Goal: Information Seeking & Learning: Find specific fact

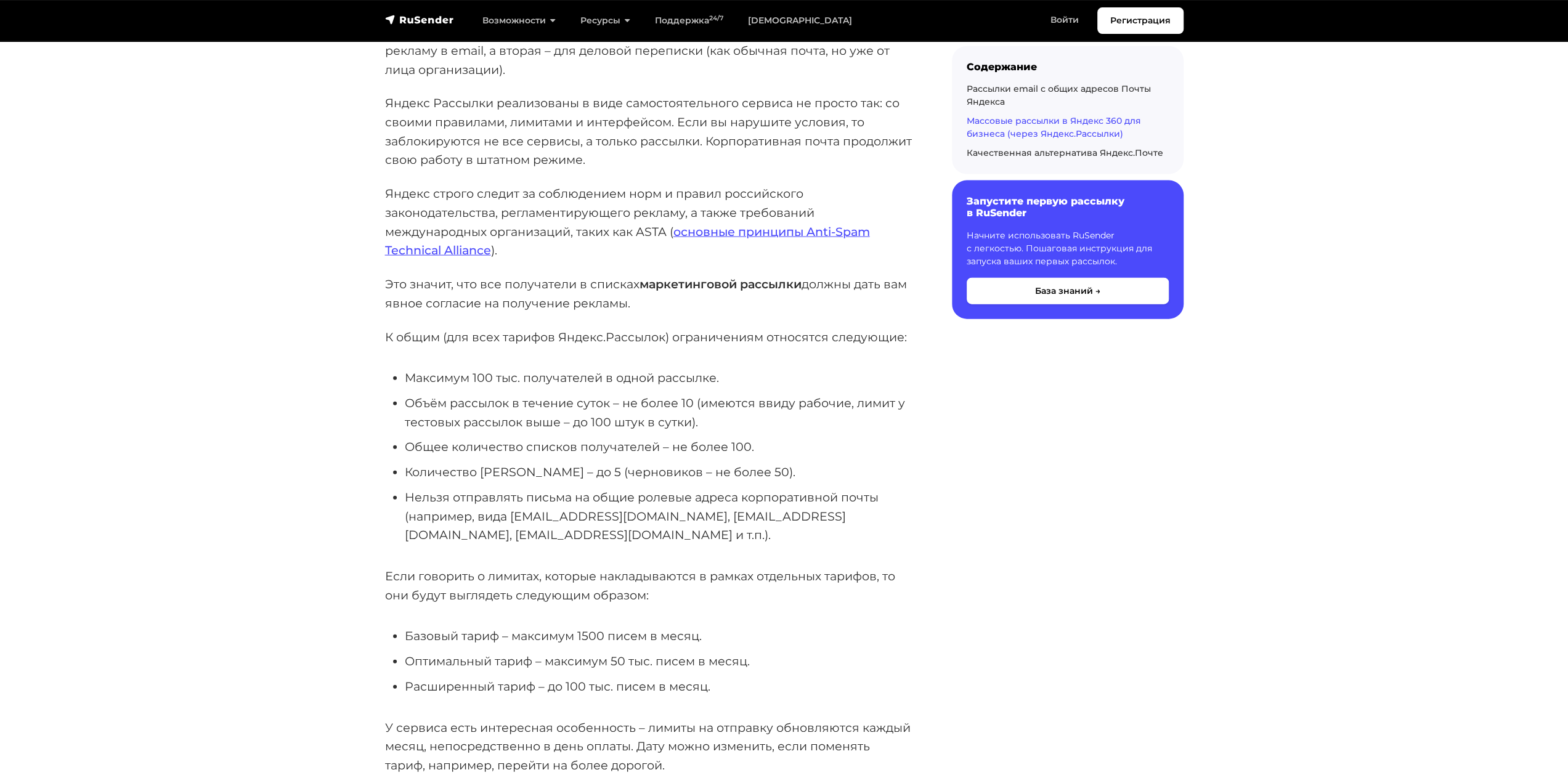
scroll to position [2587, 0]
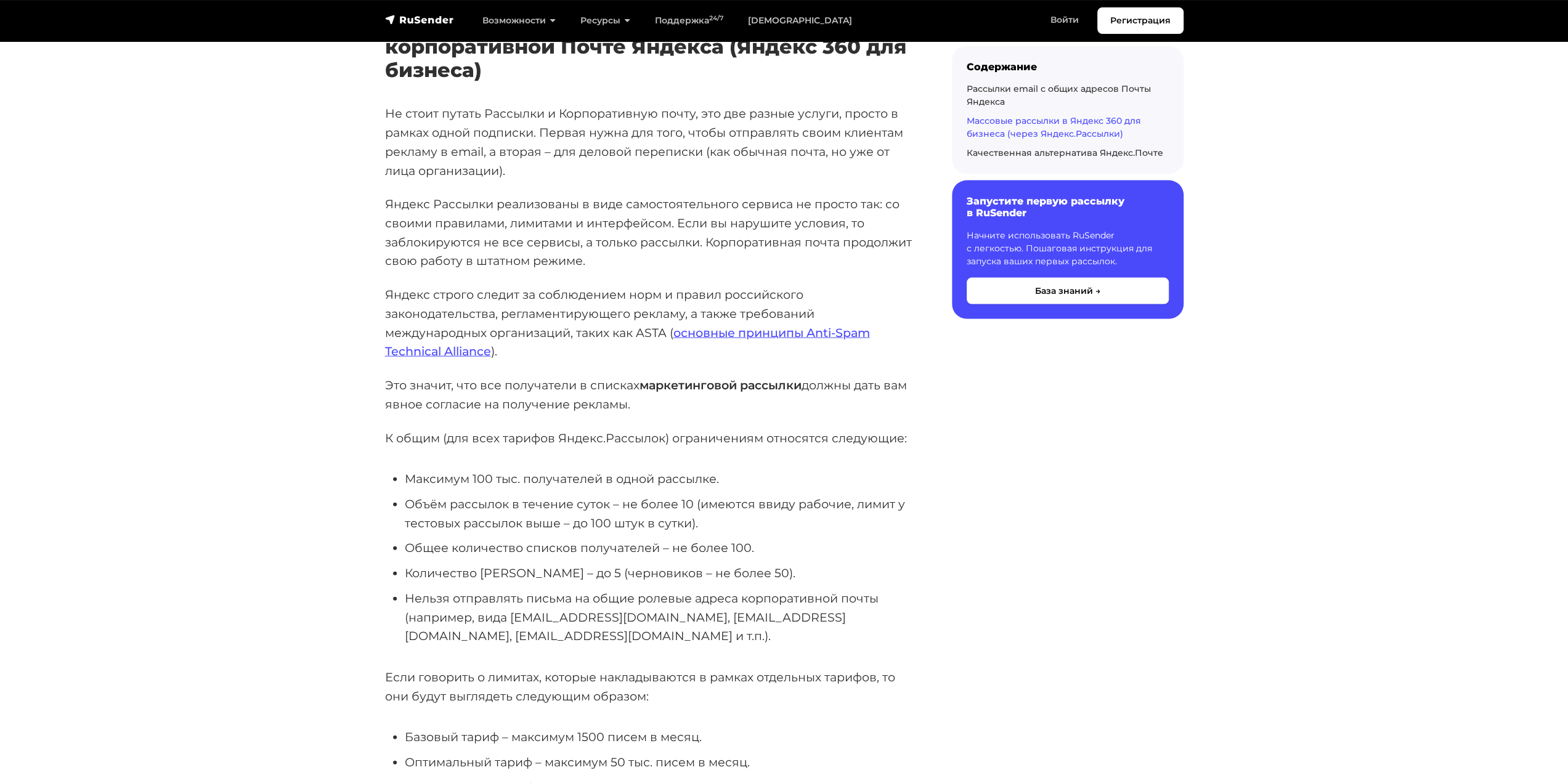
click at [683, 495] on li "Объём рассылок в течение суток – не более 10 (имеются ввиду рабочие, лимит у те…" at bounding box center [659, 514] width 508 height 38
drag, startPoint x: 683, startPoint y: 491, endPoint x: 605, endPoint y: 484, distance: 78.3
click at [605, 495] on li "Объём рассылок в течение суток – не более 10 (имеются ввиду рабочие, лимит у те…" at bounding box center [659, 514] width 508 height 38
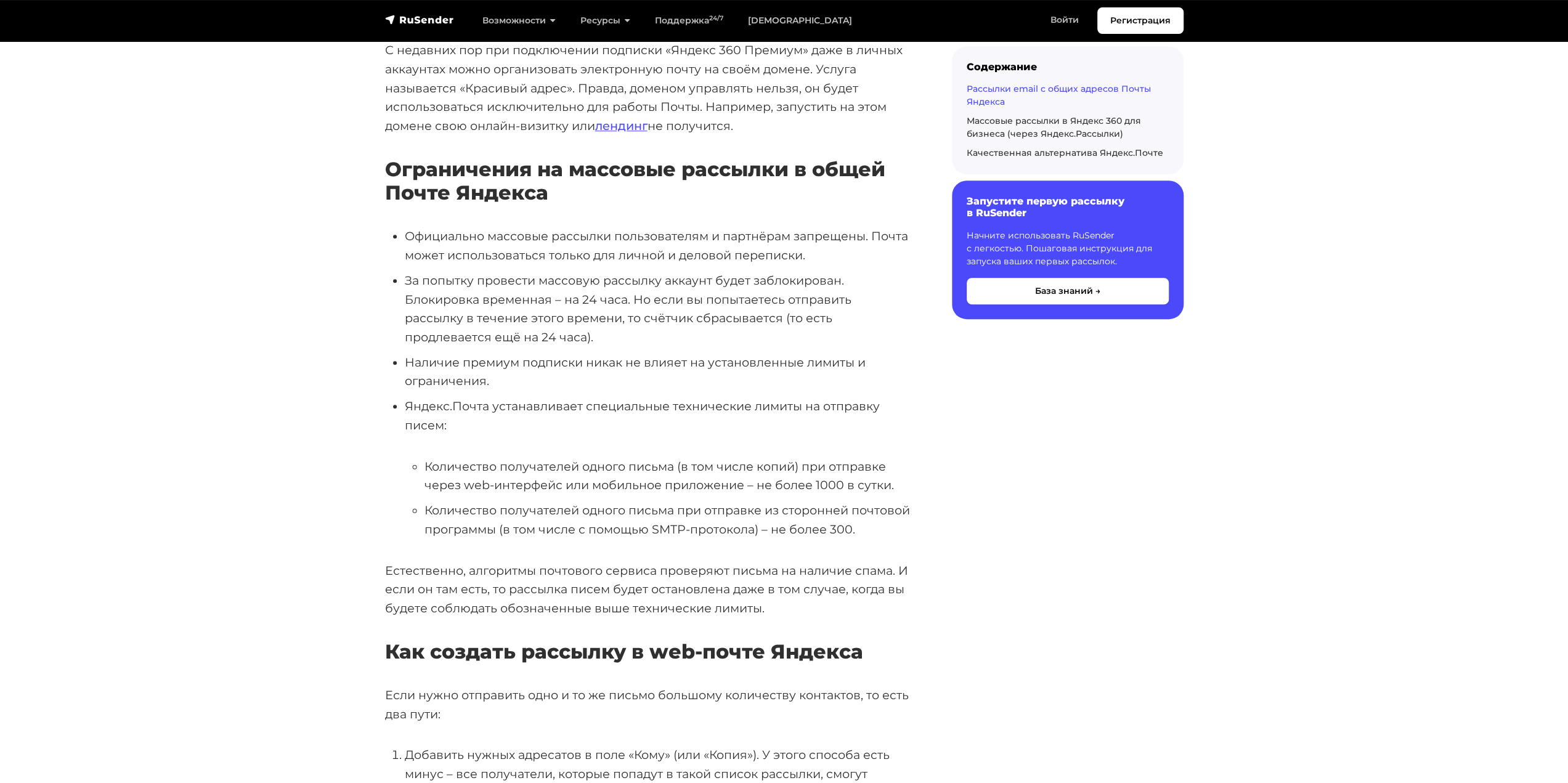
scroll to position [554, 0]
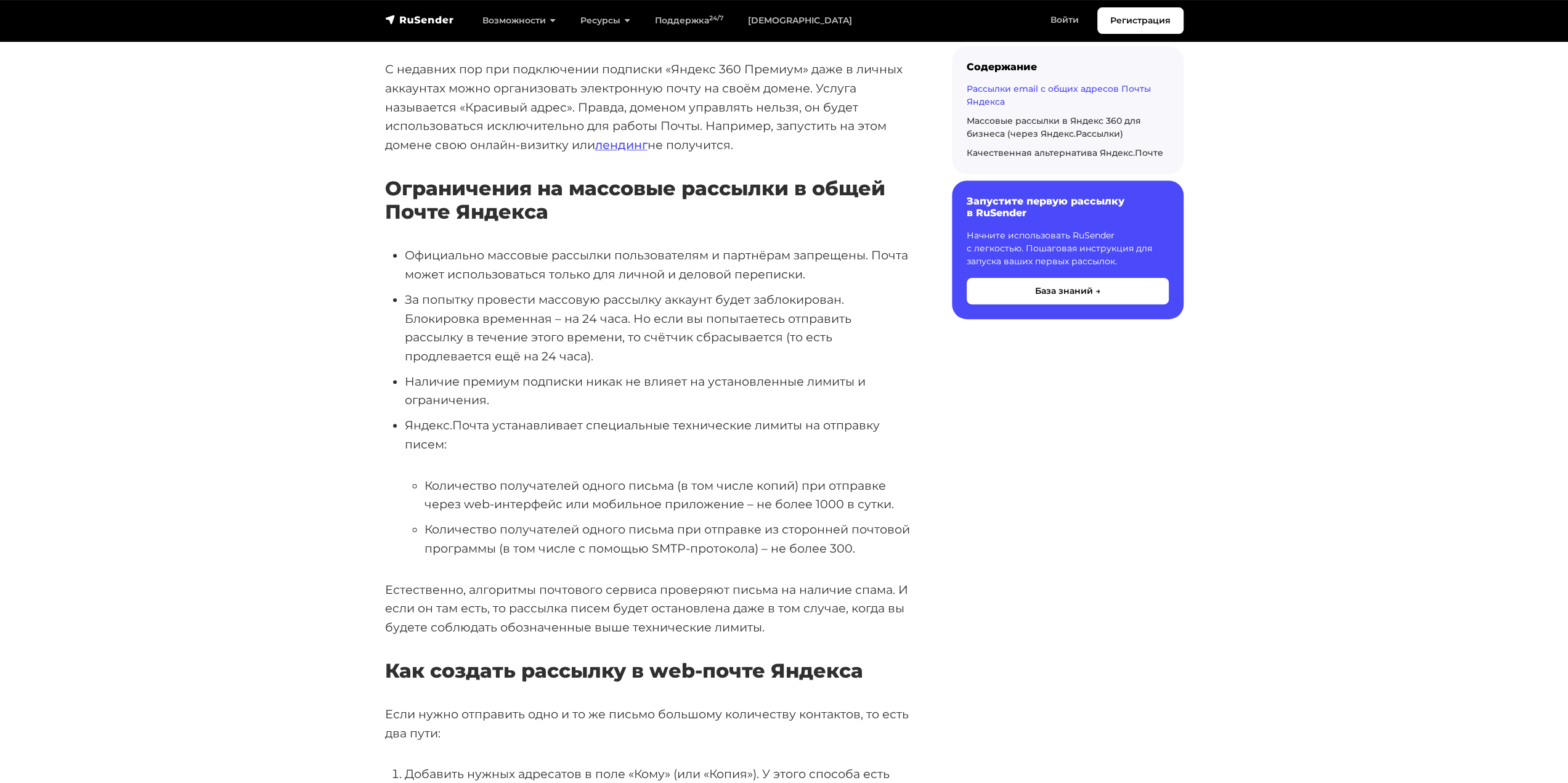
click at [835, 520] on li "Количество получателей одного письма при отправке из сторонней почтовой програм…" at bounding box center [669, 539] width 488 height 38
click at [833, 520] on li "Количество получателей одного письма при отправке из сторонней почтовой програм…" at bounding box center [669, 539] width 488 height 38
click at [818, 476] on li "Количество получателей одного письма (в том числе копий) при отправке через web…" at bounding box center [669, 495] width 488 height 38
click at [823, 476] on li "Количество получателей одного письма (в том числе копий) при отправке через web…" at bounding box center [669, 495] width 488 height 38
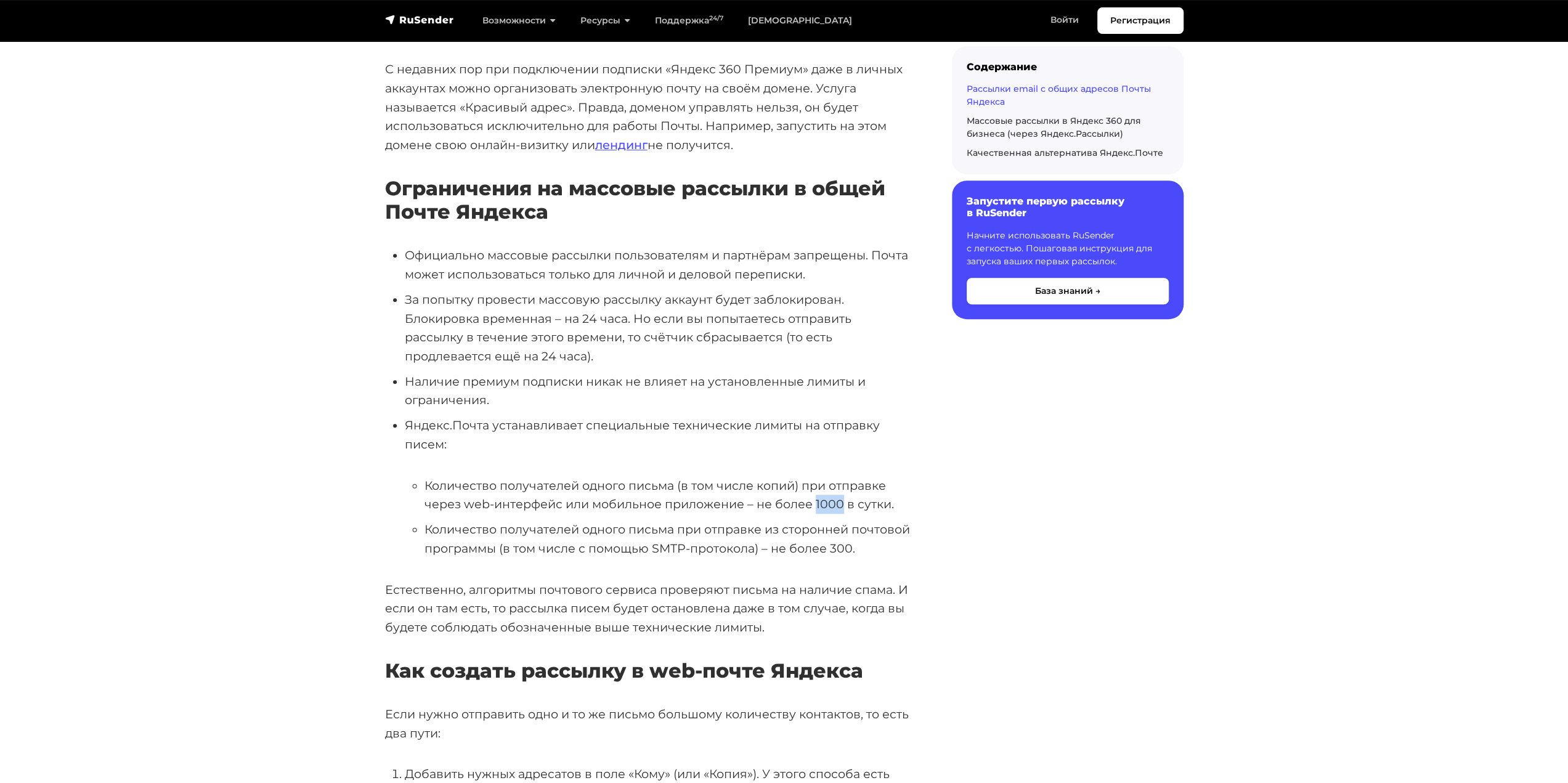
click at [825, 476] on li "Количество получателей одного письма (в том числе копий) при отправке через web…" at bounding box center [669, 495] width 488 height 38
click at [822, 476] on li "Количество получателей одного письма (в том числе копий) при отправке через web…" at bounding box center [669, 495] width 488 height 38
click at [436, 476] on li "Количество получателей одного письма (в том числе копий) при отправке через web…" at bounding box center [669, 495] width 488 height 38
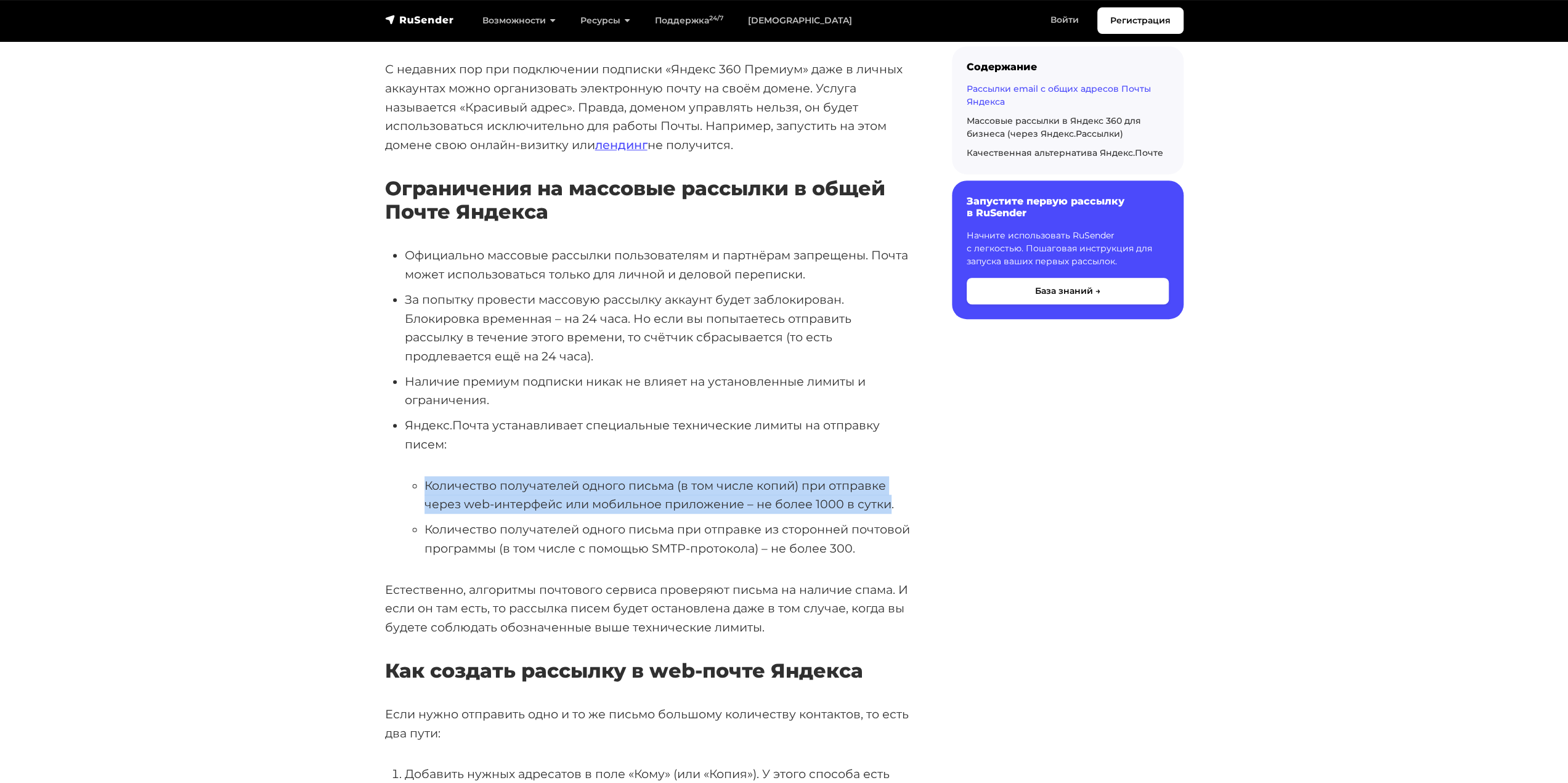
drag, startPoint x: 436, startPoint y: 452, endPoint x: 880, endPoint y: 469, distance: 444.3
click at [880, 476] on li "Количество получателей одного письма (в том числе копий) при отправке через web…" at bounding box center [669, 495] width 488 height 38
copy li "Количество получателей одного письма (в том числе копий) при отправке через web…"
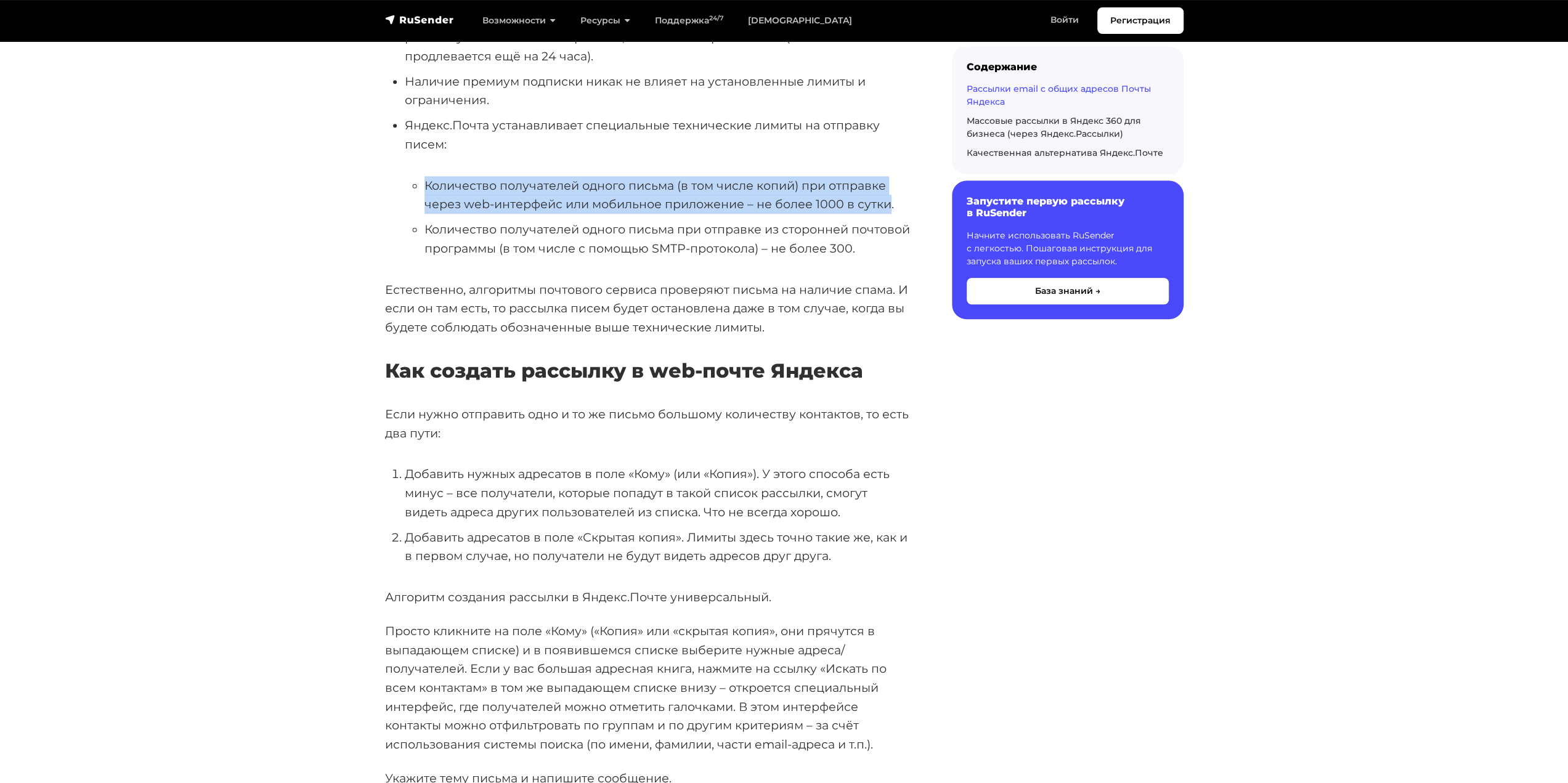
scroll to position [656, 0]
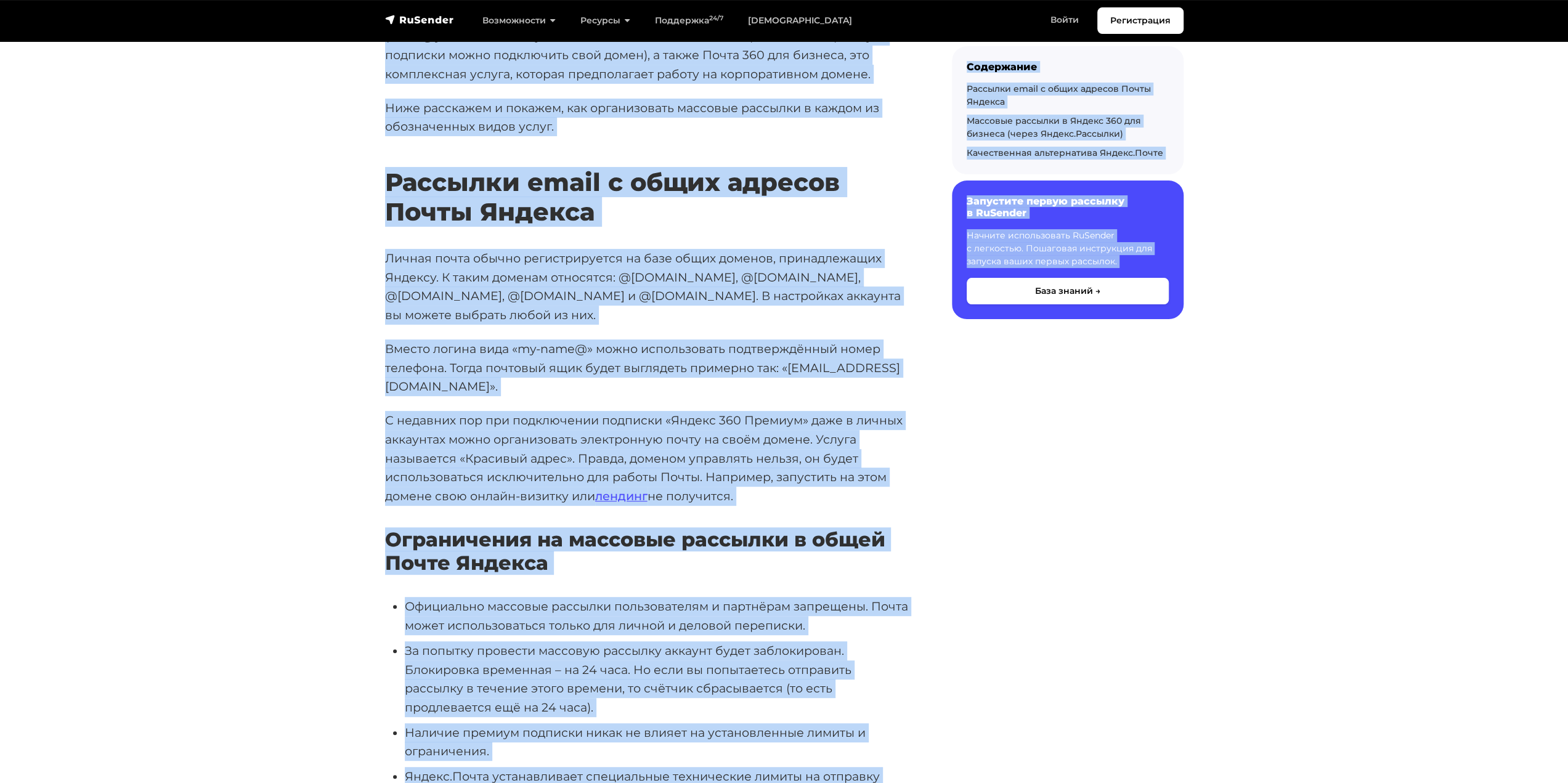
scroll to position [0, 0]
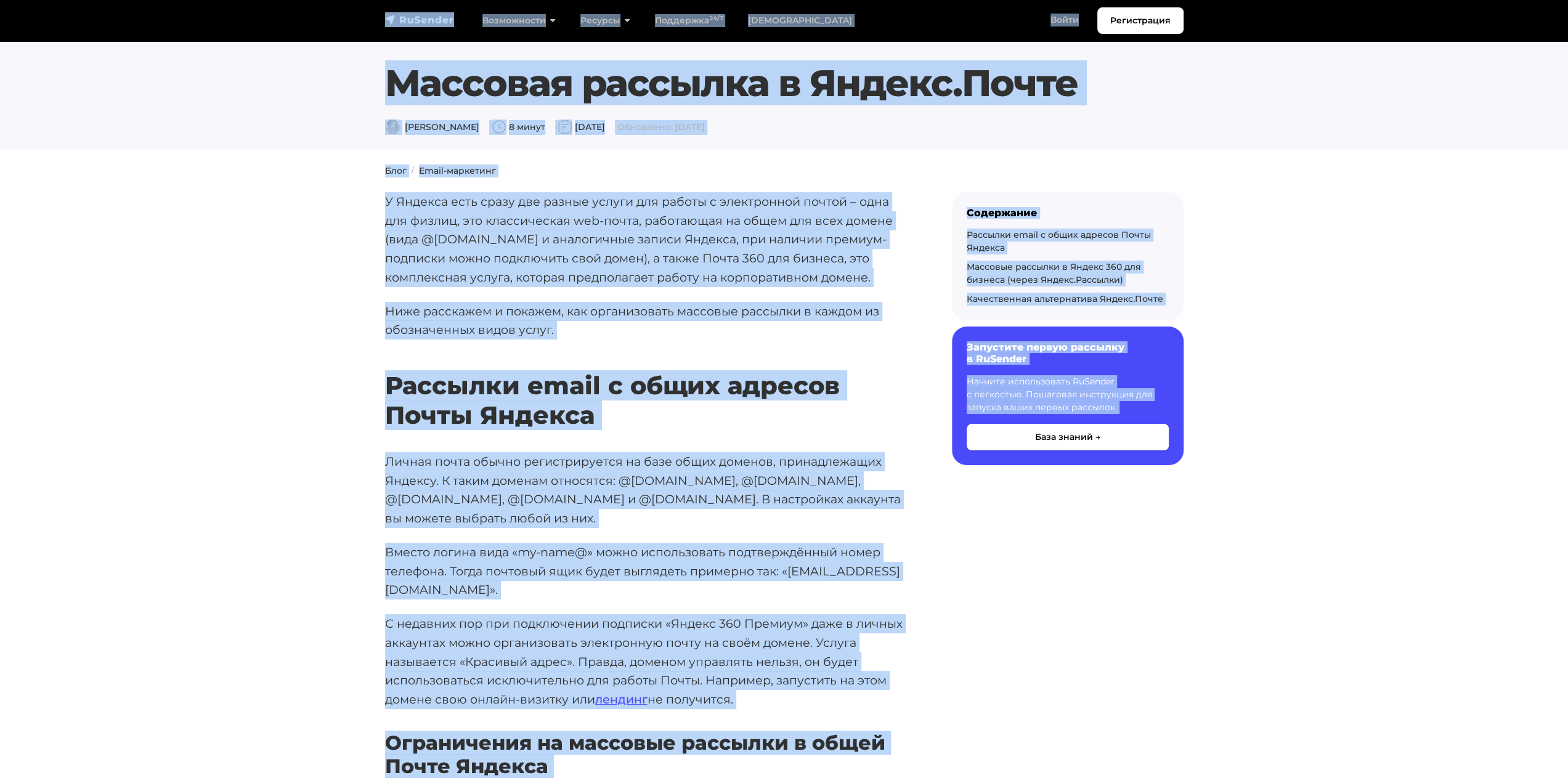
drag, startPoint x: 1162, startPoint y: 482, endPoint x: 340, endPoint y: 22, distance: 942.0
click at [340, 22] on nav "Регистрация Возможности Конструктор писем [PERSON_NAME] подписки A/B–тестирован…" at bounding box center [784, 20] width 1568 height 41
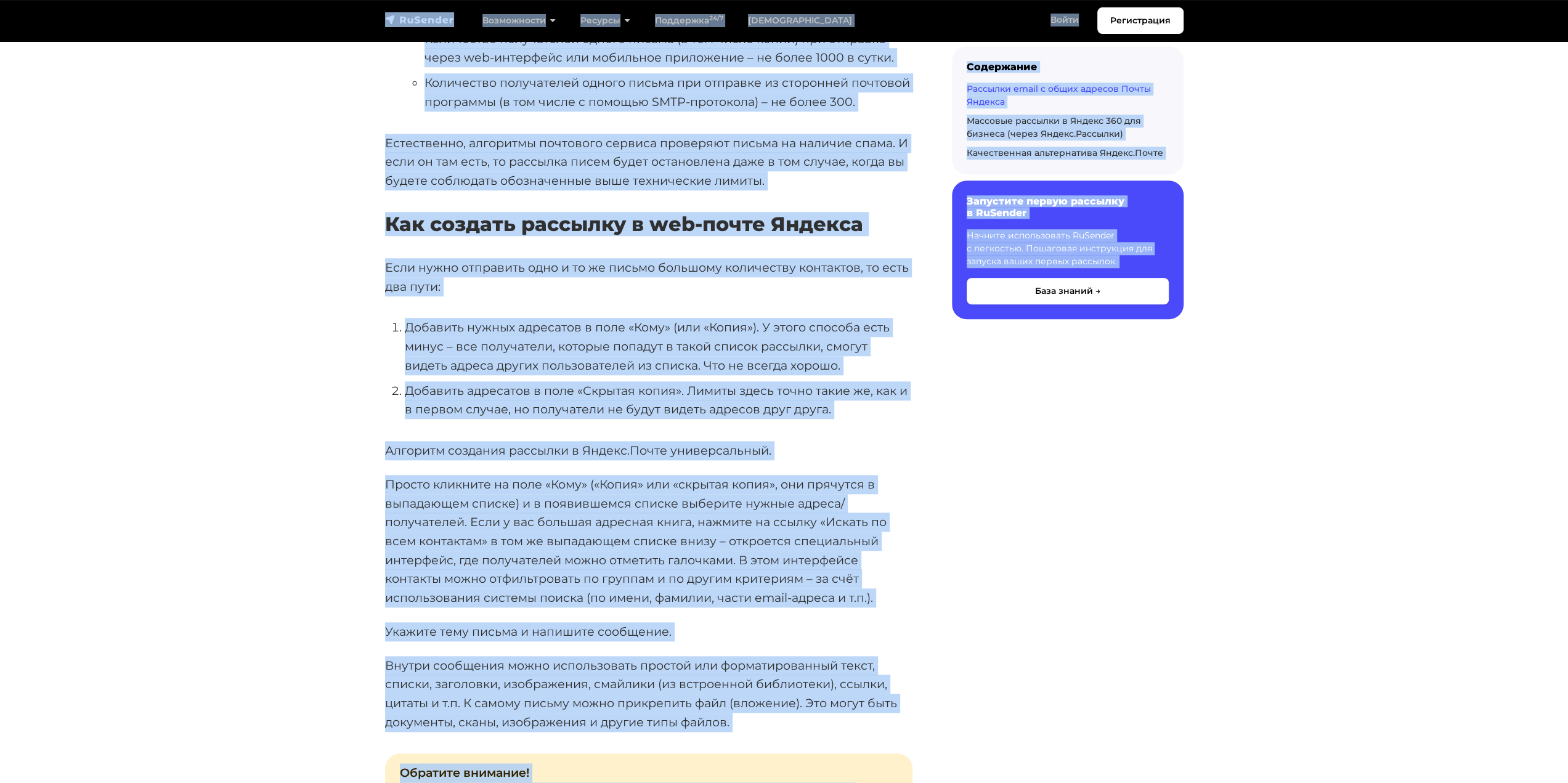
drag, startPoint x: 340, startPoint y: 22, endPoint x: 1134, endPoint y: 554, distance: 955.8
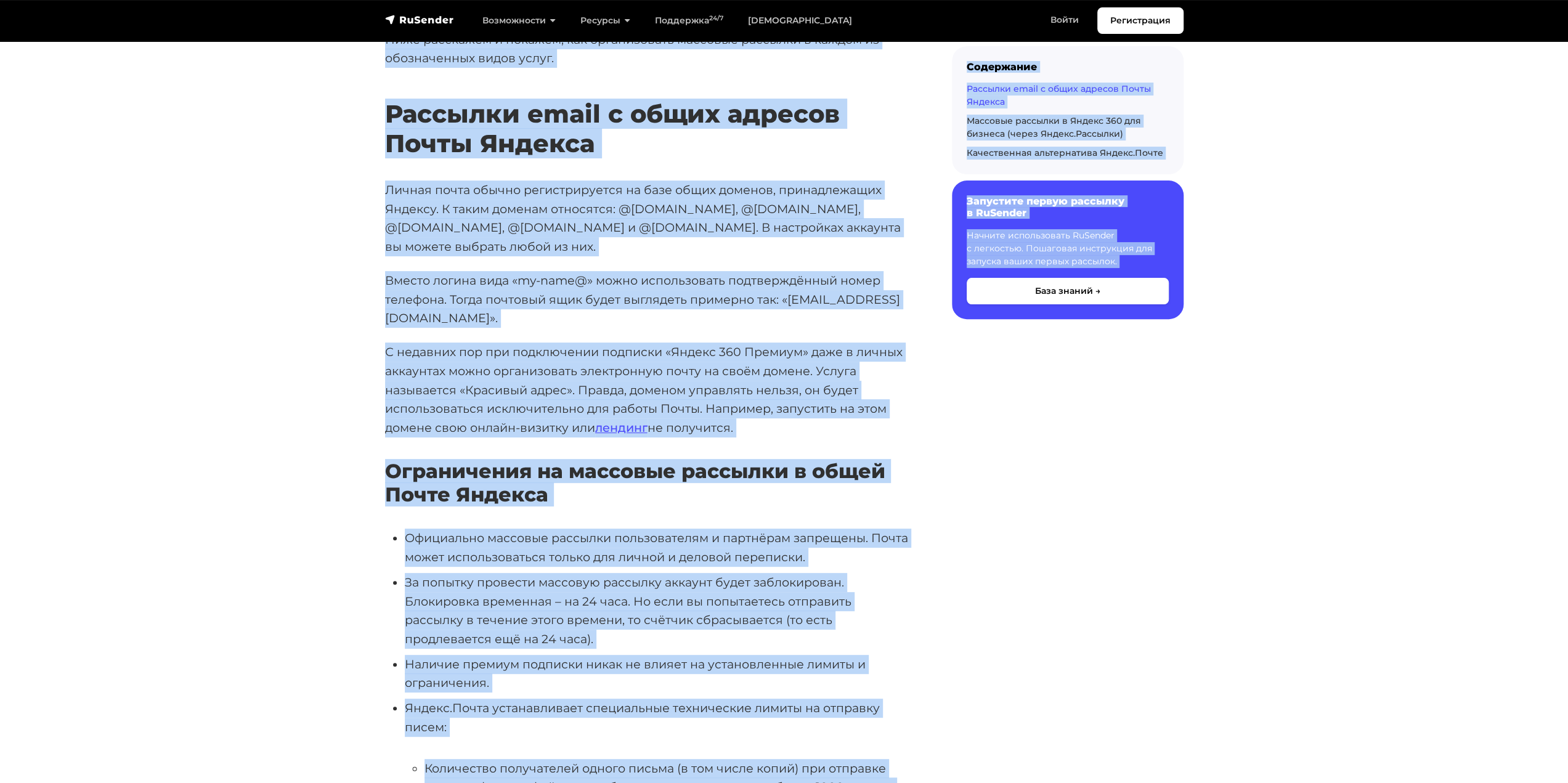
scroll to position [0, 0]
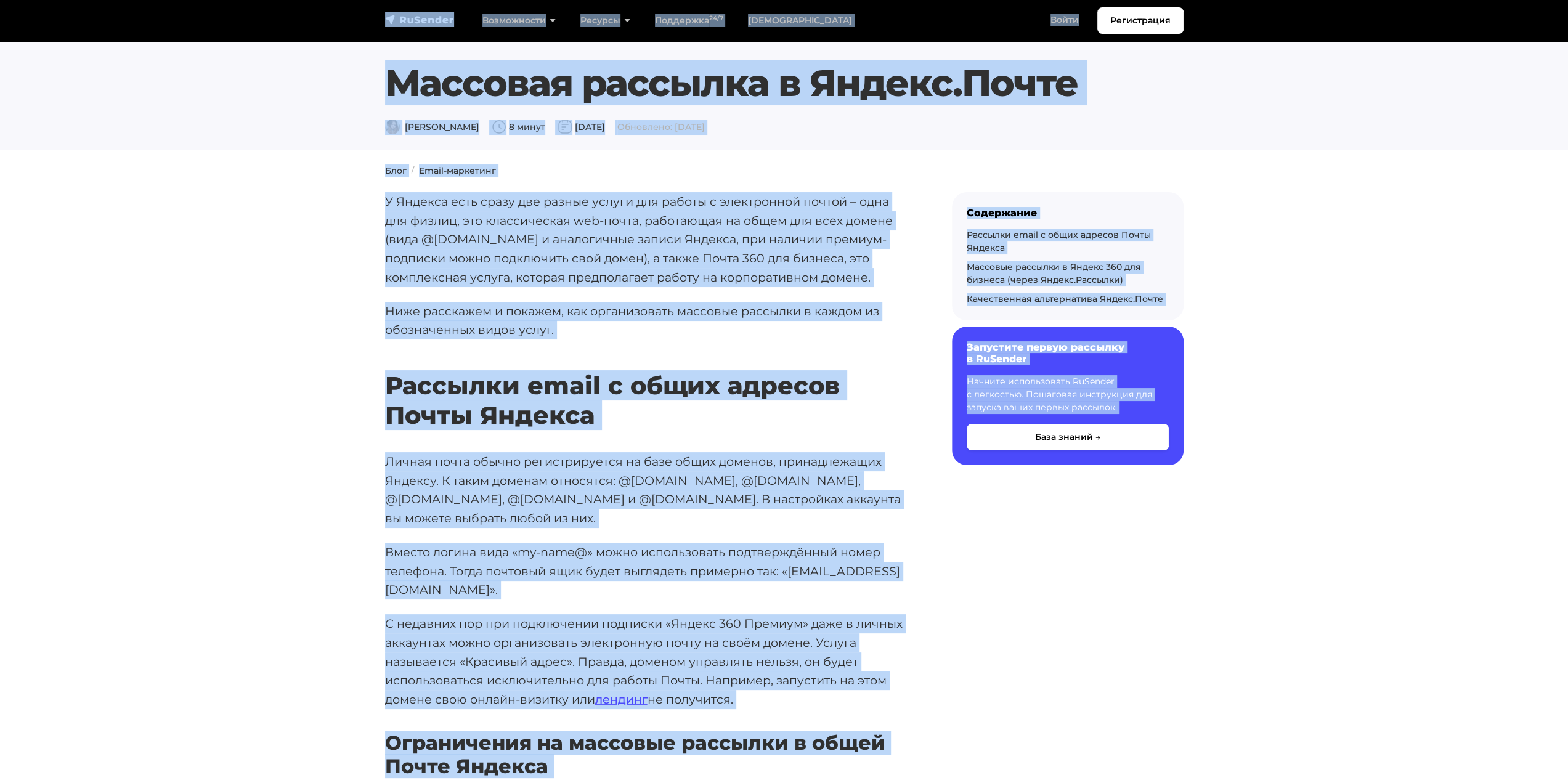
drag, startPoint x: 1212, startPoint y: 752, endPoint x: 324, endPoint y: 23, distance: 1148.9
click at [324, 23] on nav "Регистрация Возможности Конструктор писем [PERSON_NAME] подписки A/B–тестирован…" at bounding box center [784, 20] width 1568 height 41
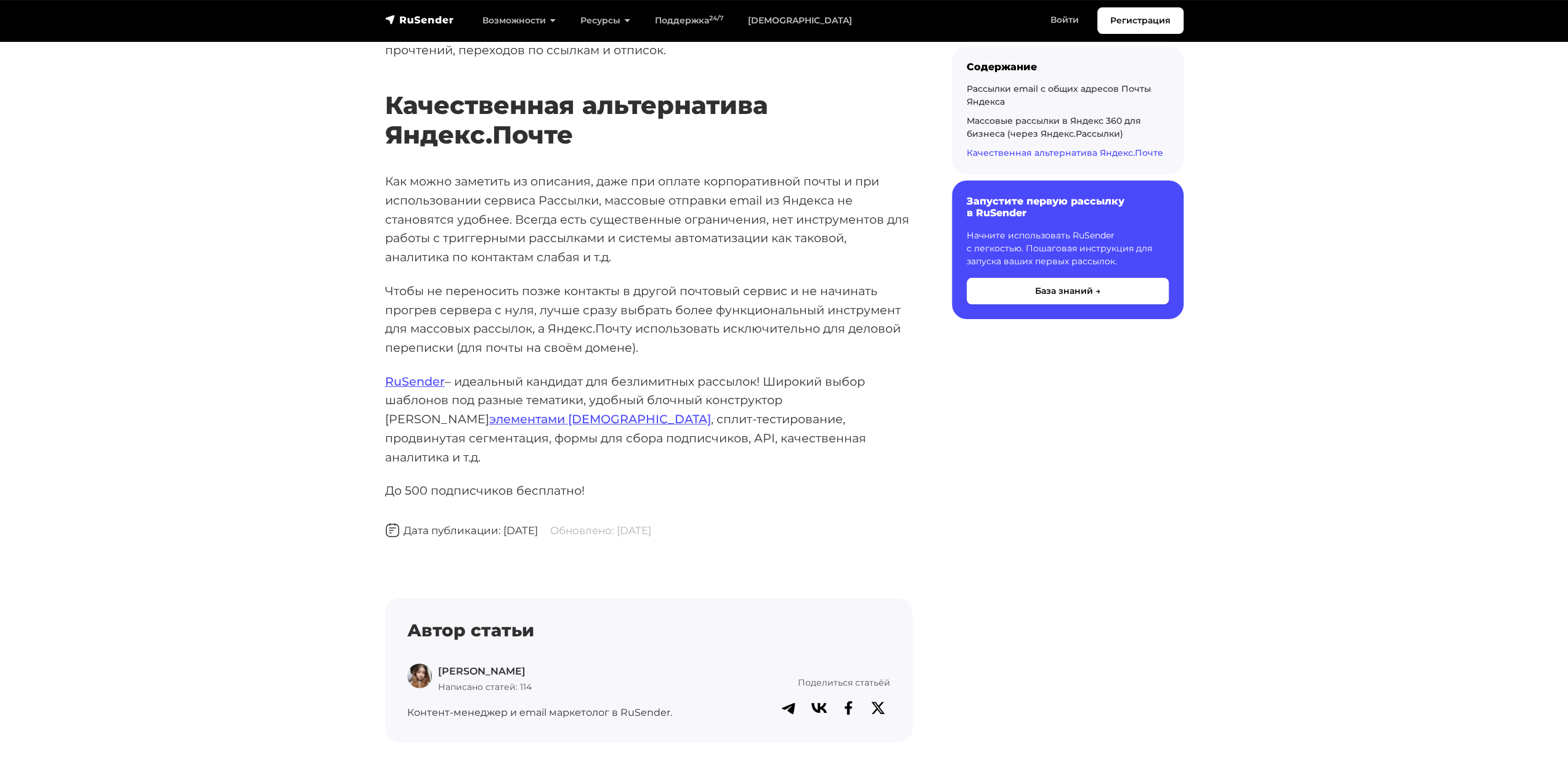
scroll to position [4743, 0]
